Goal: Task Accomplishment & Management: Manage account settings

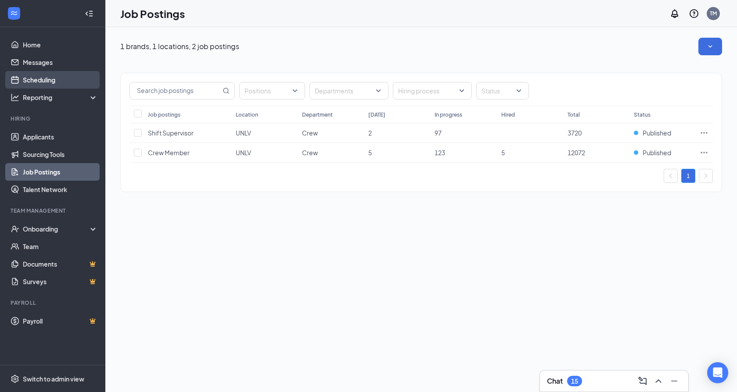
click at [73, 77] on link "Scheduling" at bounding box center [60, 80] width 75 height 18
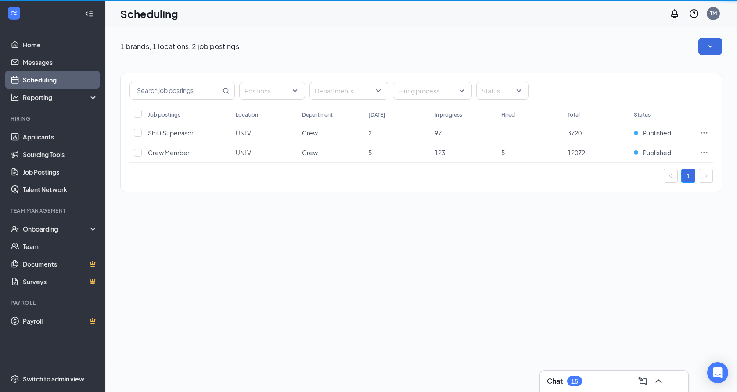
click at [73, 77] on link "Scheduling" at bounding box center [60, 80] width 75 height 18
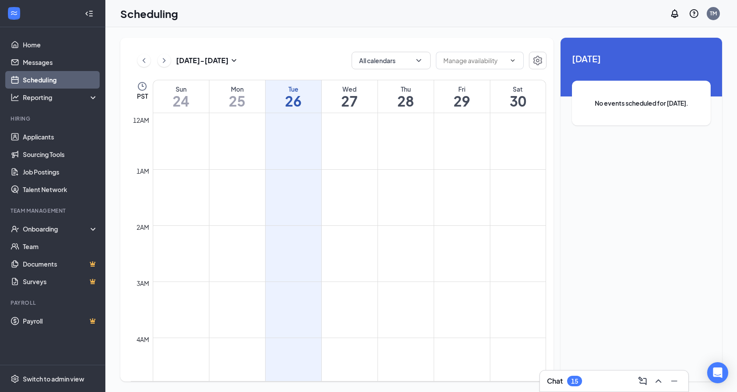
scroll to position [431, 0]
click at [286, 104] on h1 "26" at bounding box center [293, 100] width 56 height 15
click at [307, 102] on h1 "26" at bounding box center [293, 100] width 56 height 15
click at [347, 104] on h1 "27" at bounding box center [350, 100] width 56 height 15
click at [297, 97] on h1 "26" at bounding box center [293, 100] width 56 height 15
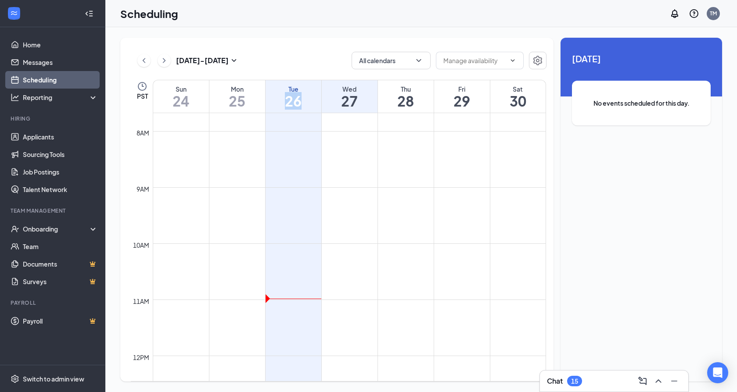
click at [297, 97] on h1 "26" at bounding box center [293, 100] width 56 height 15
click at [343, 99] on h1 "27" at bounding box center [350, 100] width 56 height 15
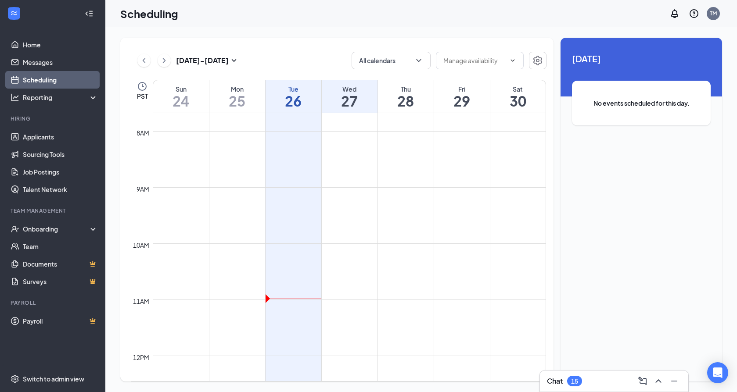
click at [399, 101] on h1 "28" at bounding box center [406, 100] width 56 height 15
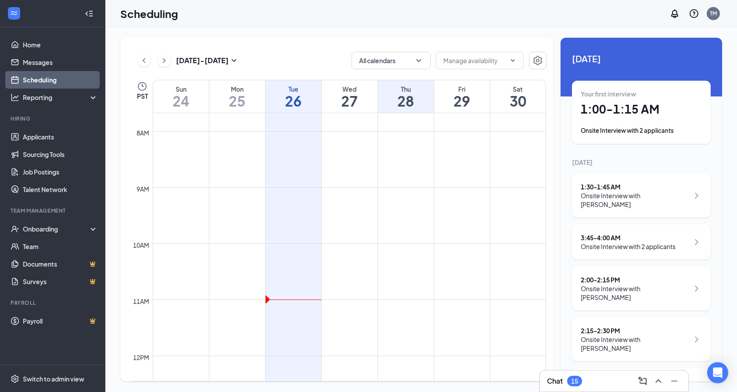
click at [696, 196] on icon "ChevronRight" at bounding box center [696, 195] width 11 height 11
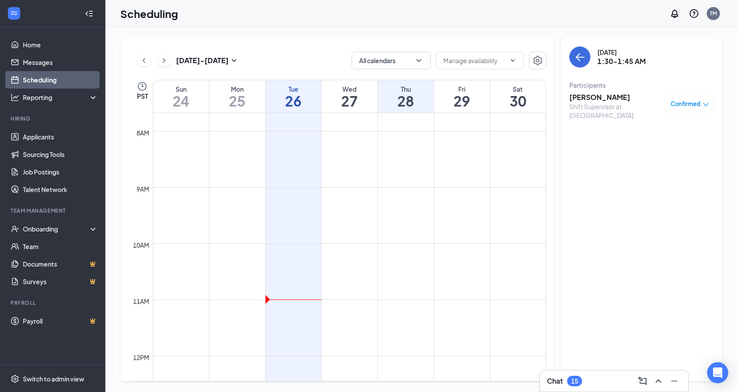
click at [706, 104] on icon "down" at bounding box center [705, 105] width 6 height 6
click at [689, 132] on span "Request Reschedule" at bounding box center [669, 133] width 60 height 10
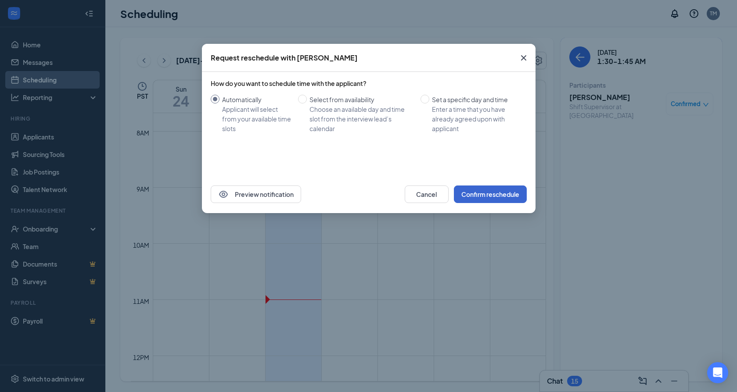
click at [475, 193] on button "Confirm reschedule" at bounding box center [490, 195] width 73 height 18
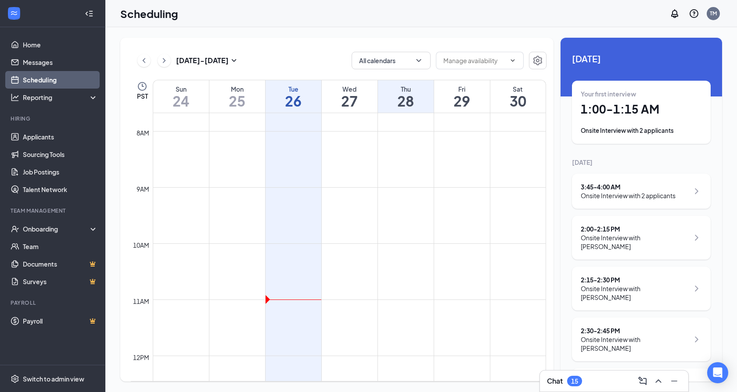
click at [676, 131] on div "Onsite Interview with 2 applicants" at bounding box center [640, 130] width 121 height 9
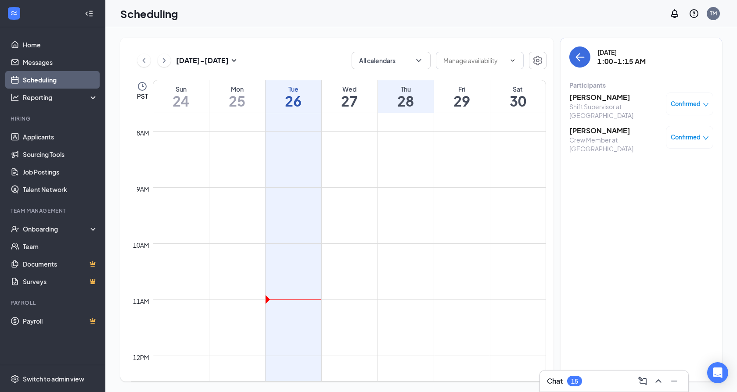
click at [703, 105] on icon "down" at bounding box center [705, 105] width 6 height 6
click at [683, 132] on span "Request Reschedule" at bounding box center [669, 133] width 60 height 10
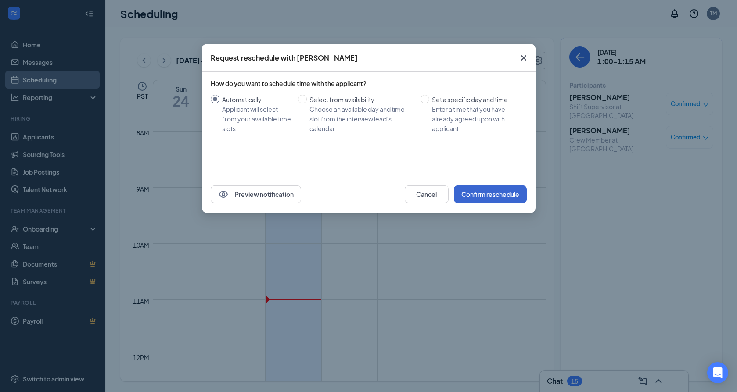
click at [484, 197] on button "Confirm reschedule" at bounding box center [490, 195] width 73 height 18
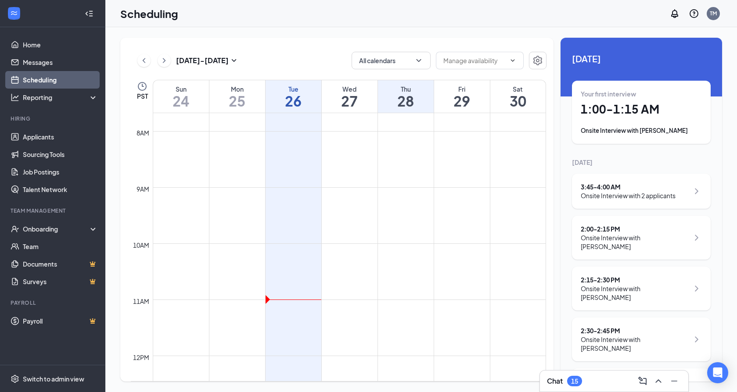
click at [680, 132] on div "Onsite Interview with [PERSON_NAME]" at bounding box center [640, 130] width 121 height 9
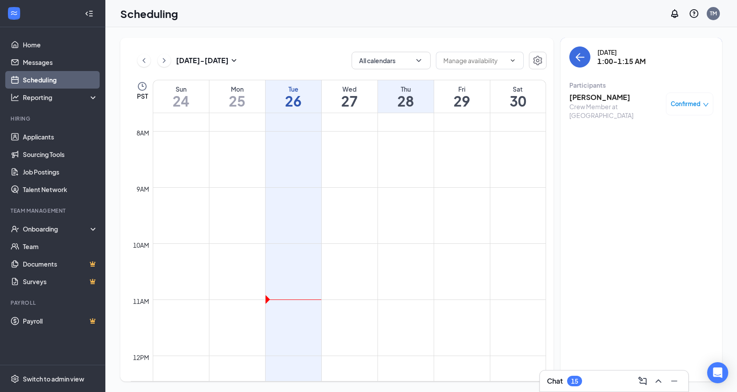
click at [695, 103] on span "Confirmed" at bounding box center [685, 104] width 30 height 9
click at [688, 133] on span "Request Reschedule" at bounding box center [669, 133] width 60 height 10
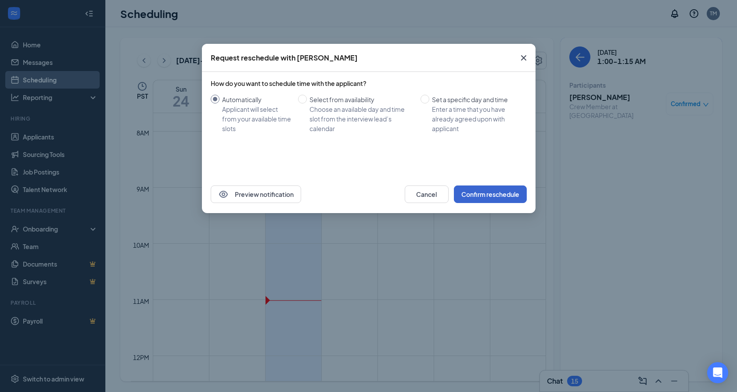
click at [498, 199] on button "Confirm reschedule" at bounding box center [490, 195] width 73 height 18
